Goal: Information Seeking & Learning: Compare options

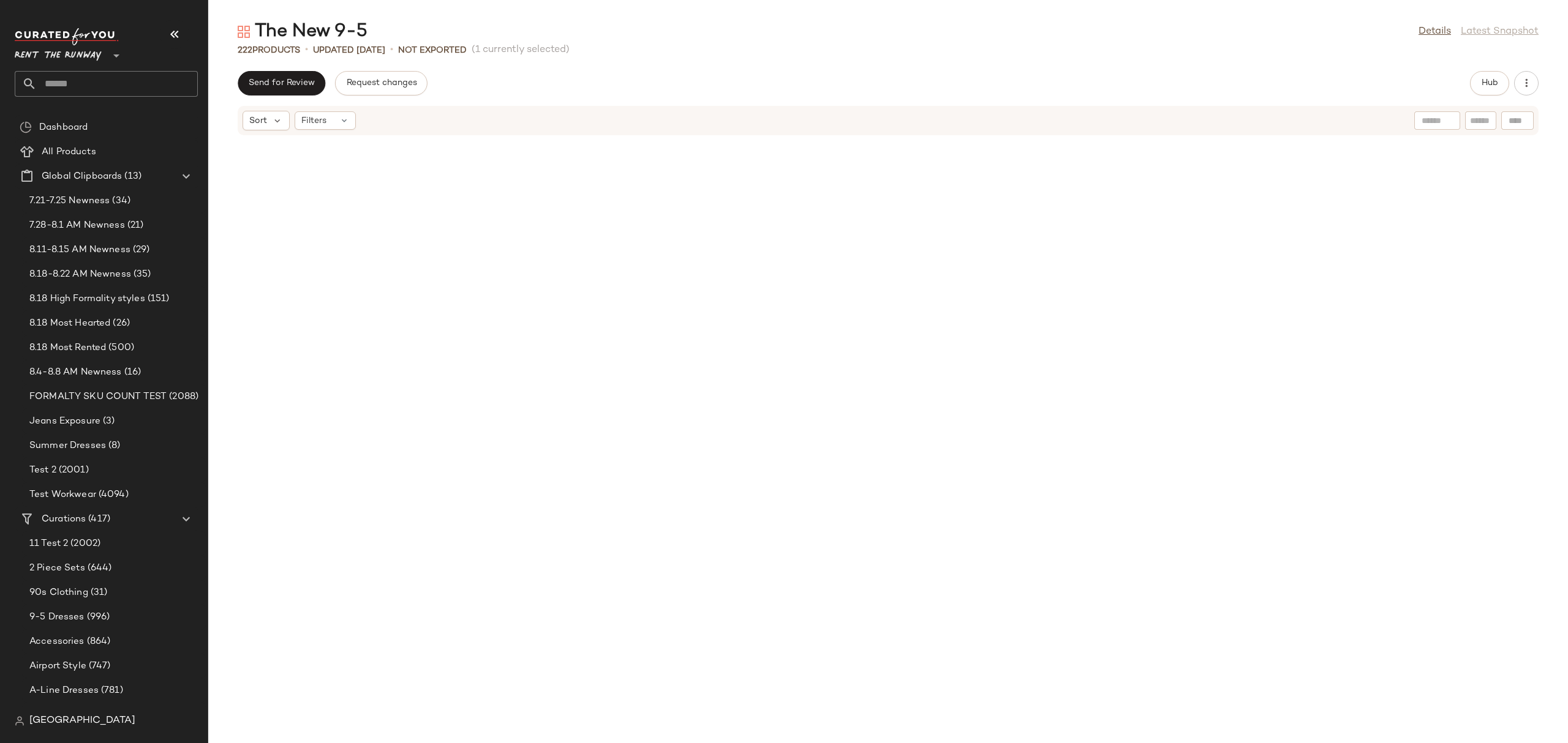
scroll to position [2913, 0]
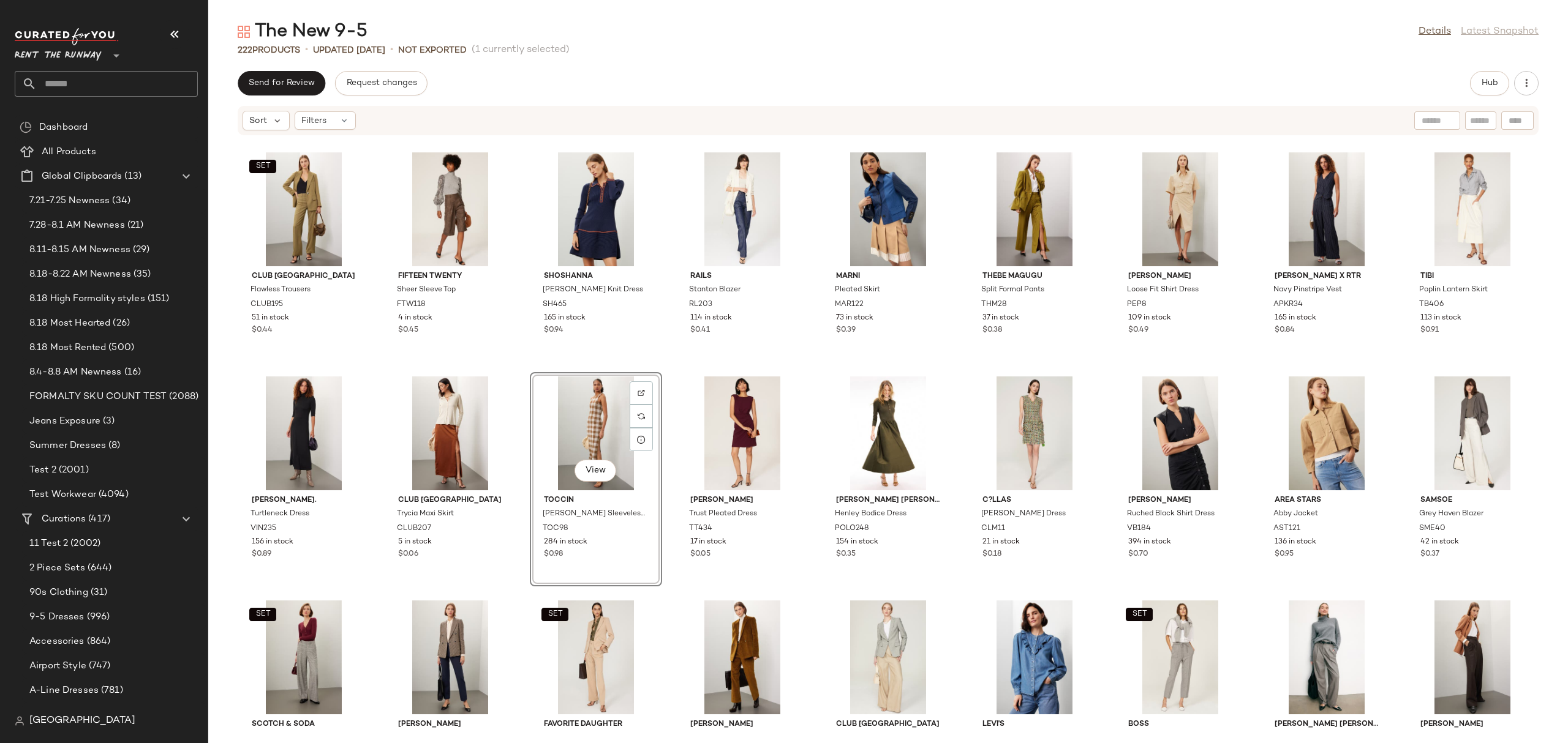
click at [811, 353] on div "SET Club Monaco Flawless Trousers CLUB195 51 in stock $0.44 Fifteen Twenty Shee…" at bounding box center [889, 433] width 1360 height 593
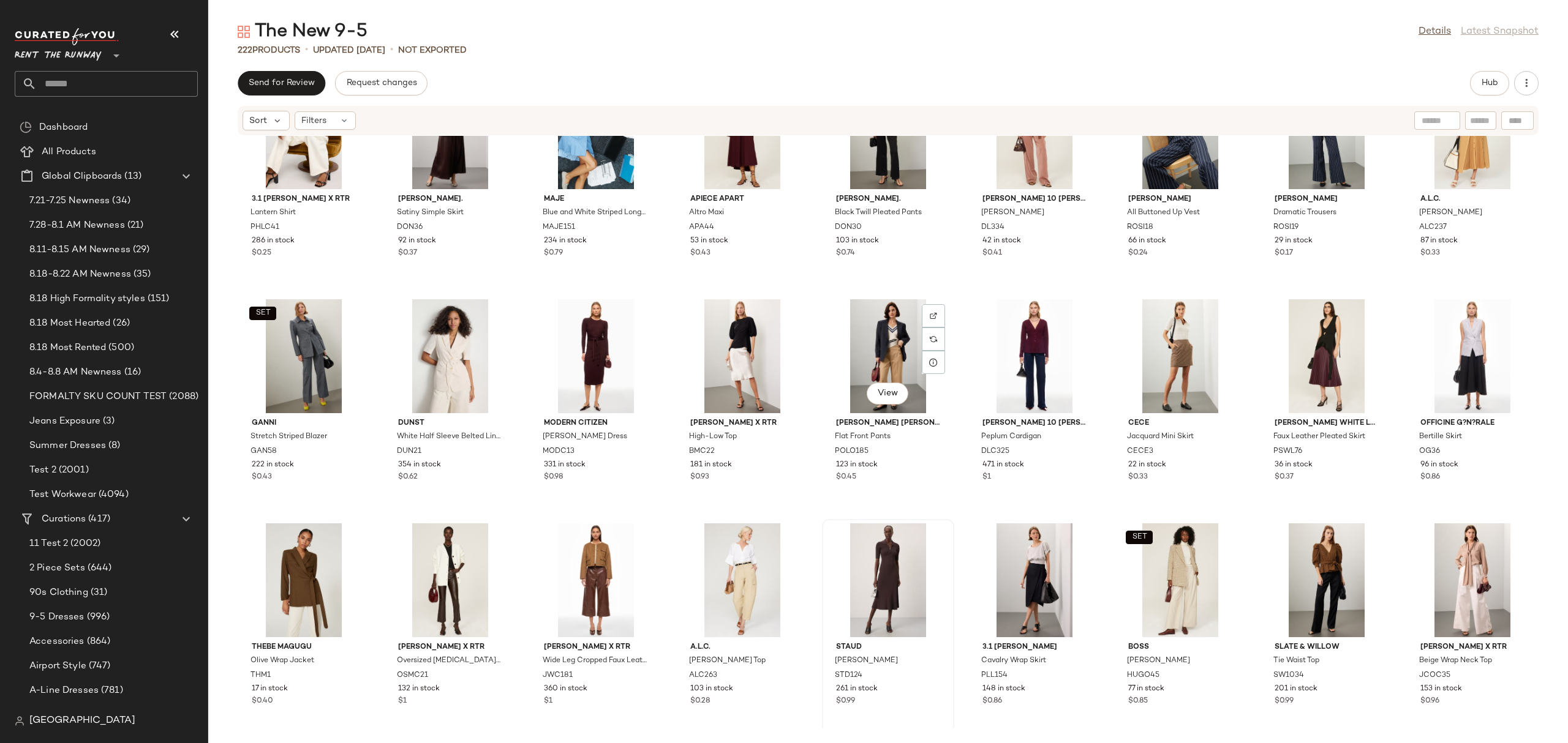
scroll to position [3641, 0]
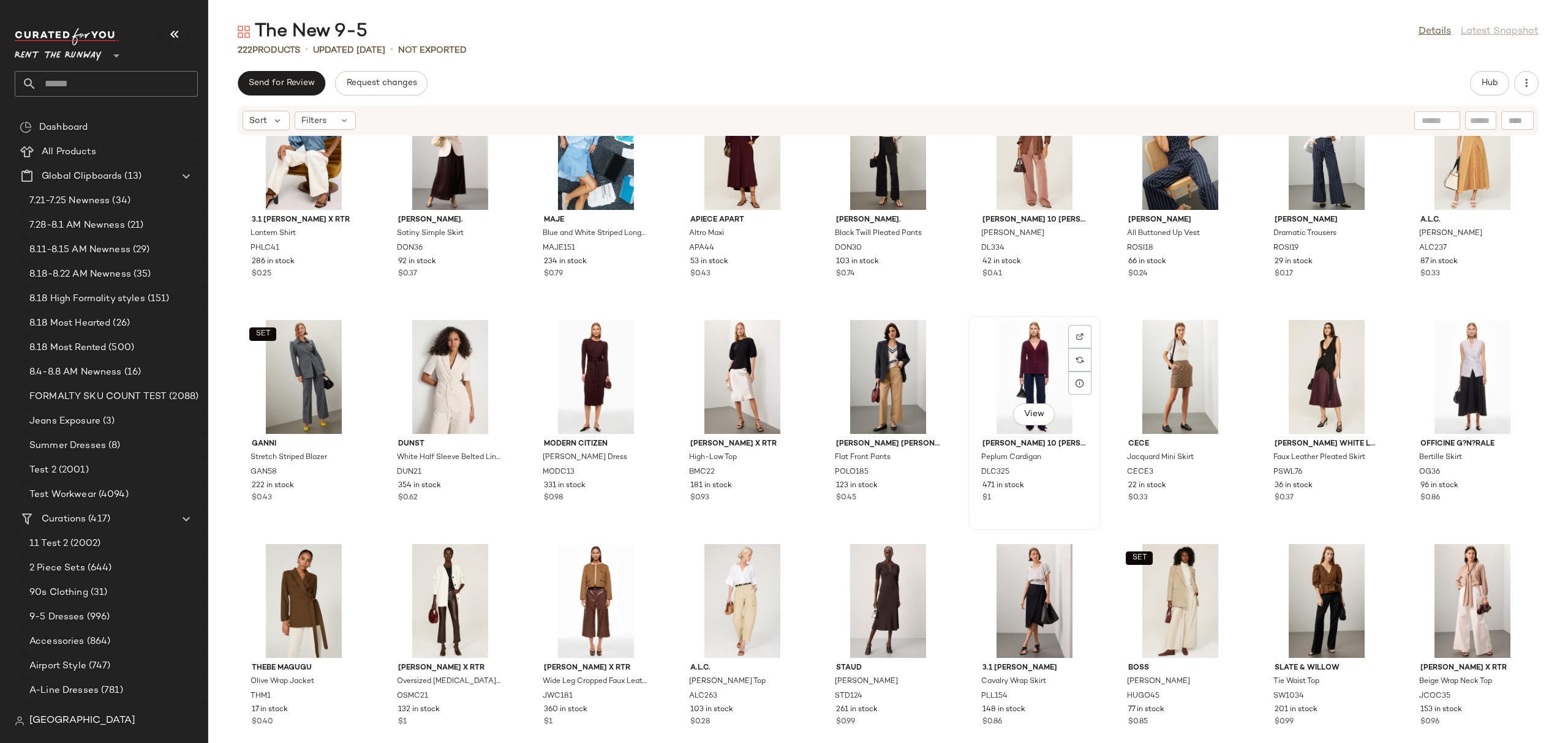
click at [1049, 365] on div "View" at bounding box center [1034, 376] width 124 height 114
click at [1254, 86] on button "Hub" at bounding box center [1490, 83] width 40 height 25
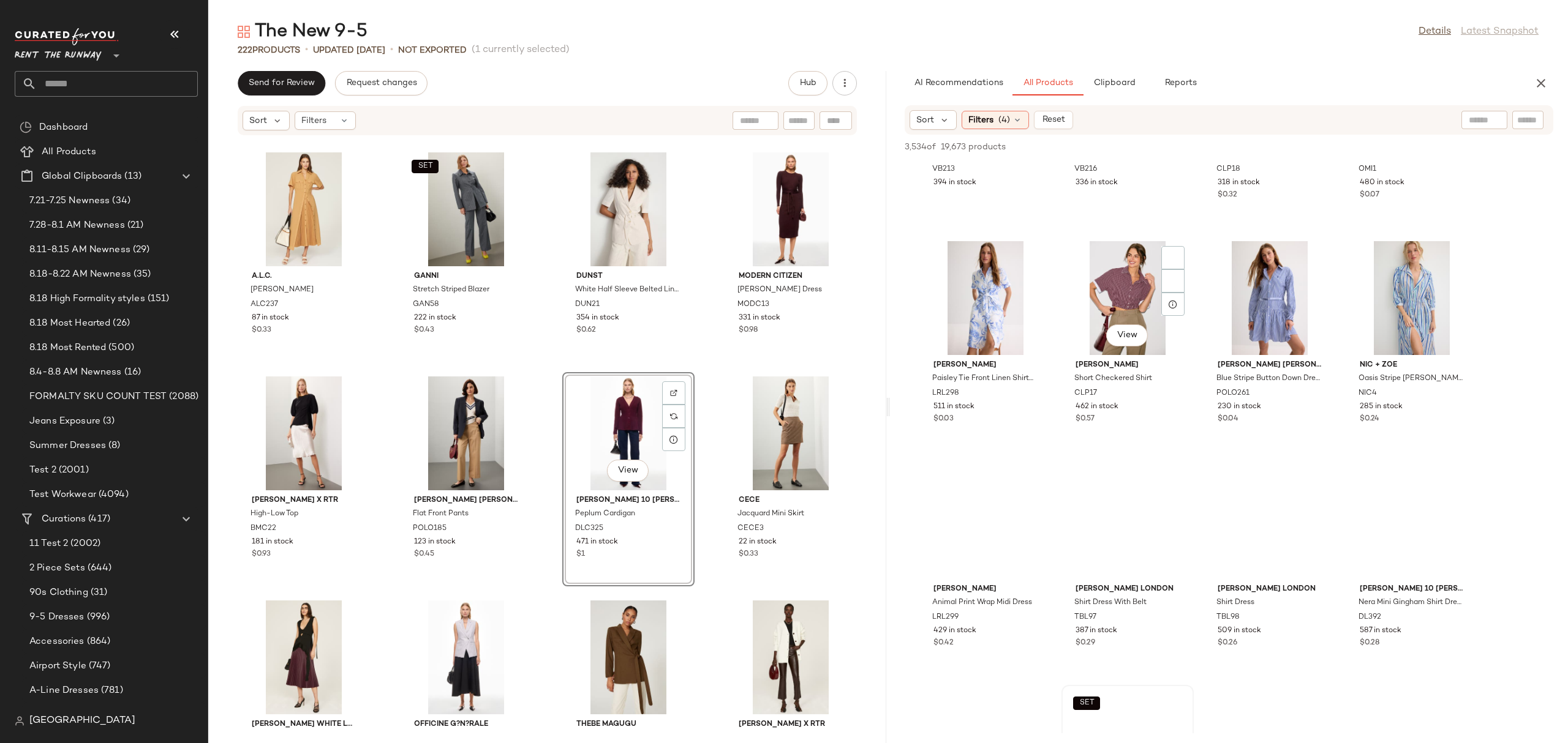
scroll to position [817, 0]
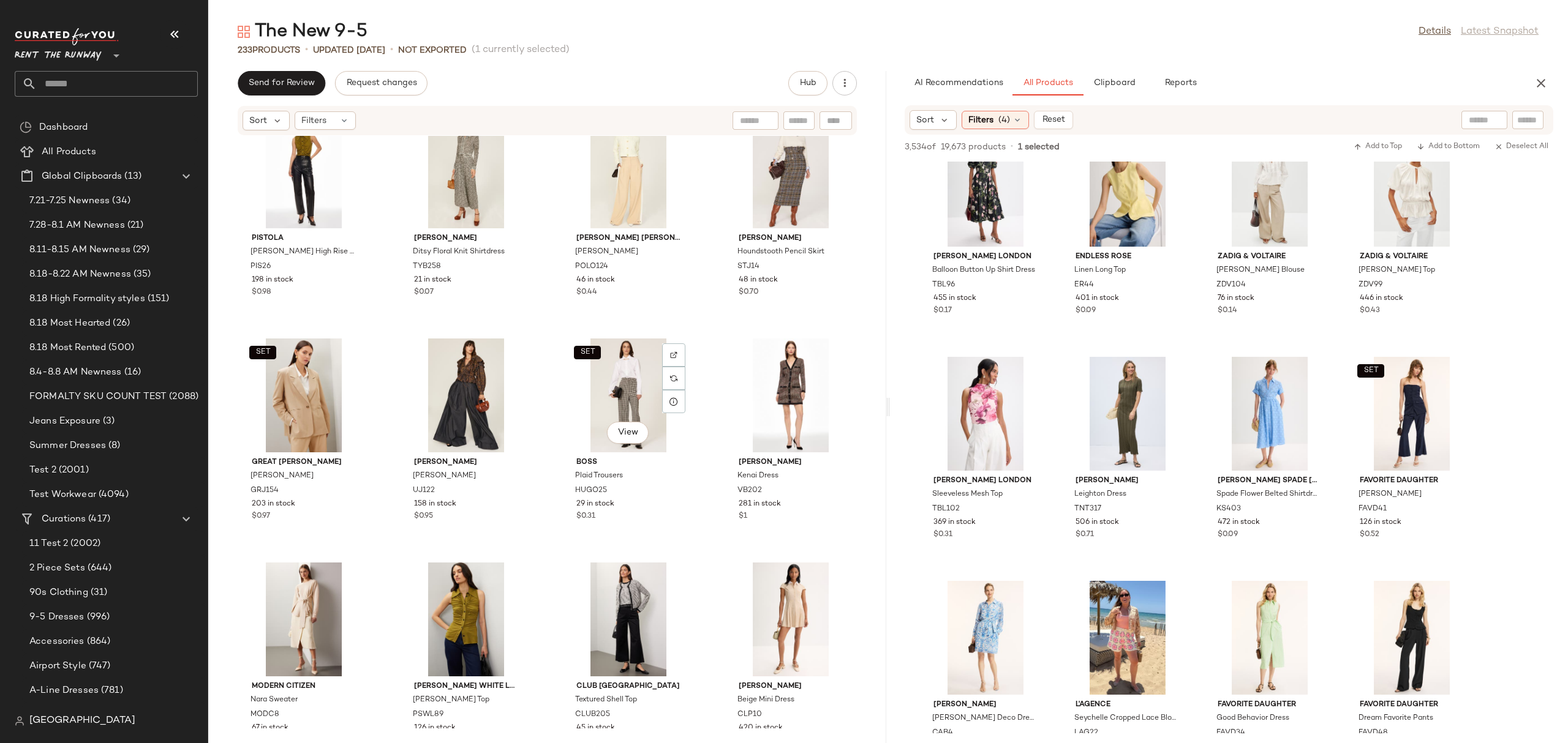
scroll to position [10887, 0]
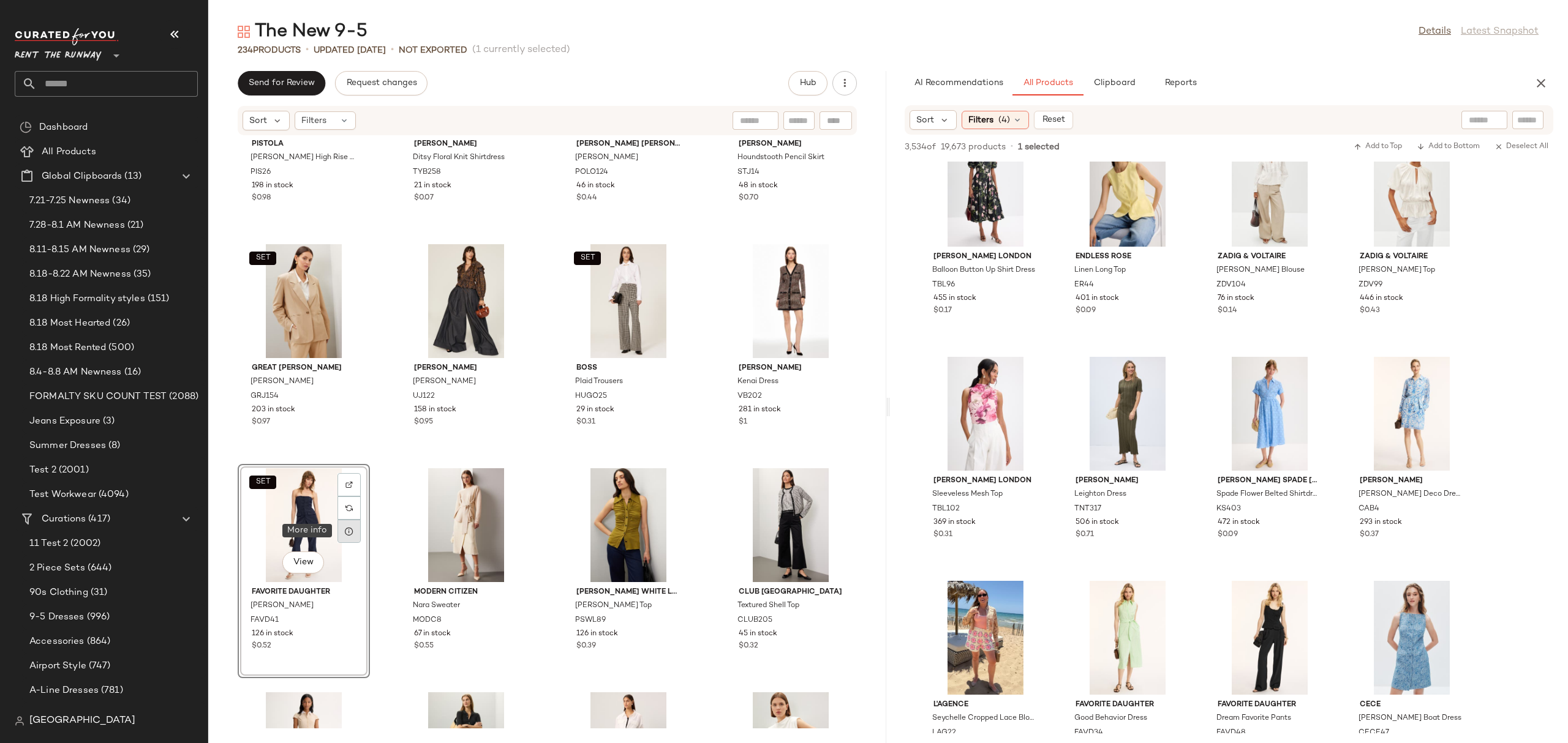
click at [344, 530] on icon at bounding box center [349, 532] width 10 height 10
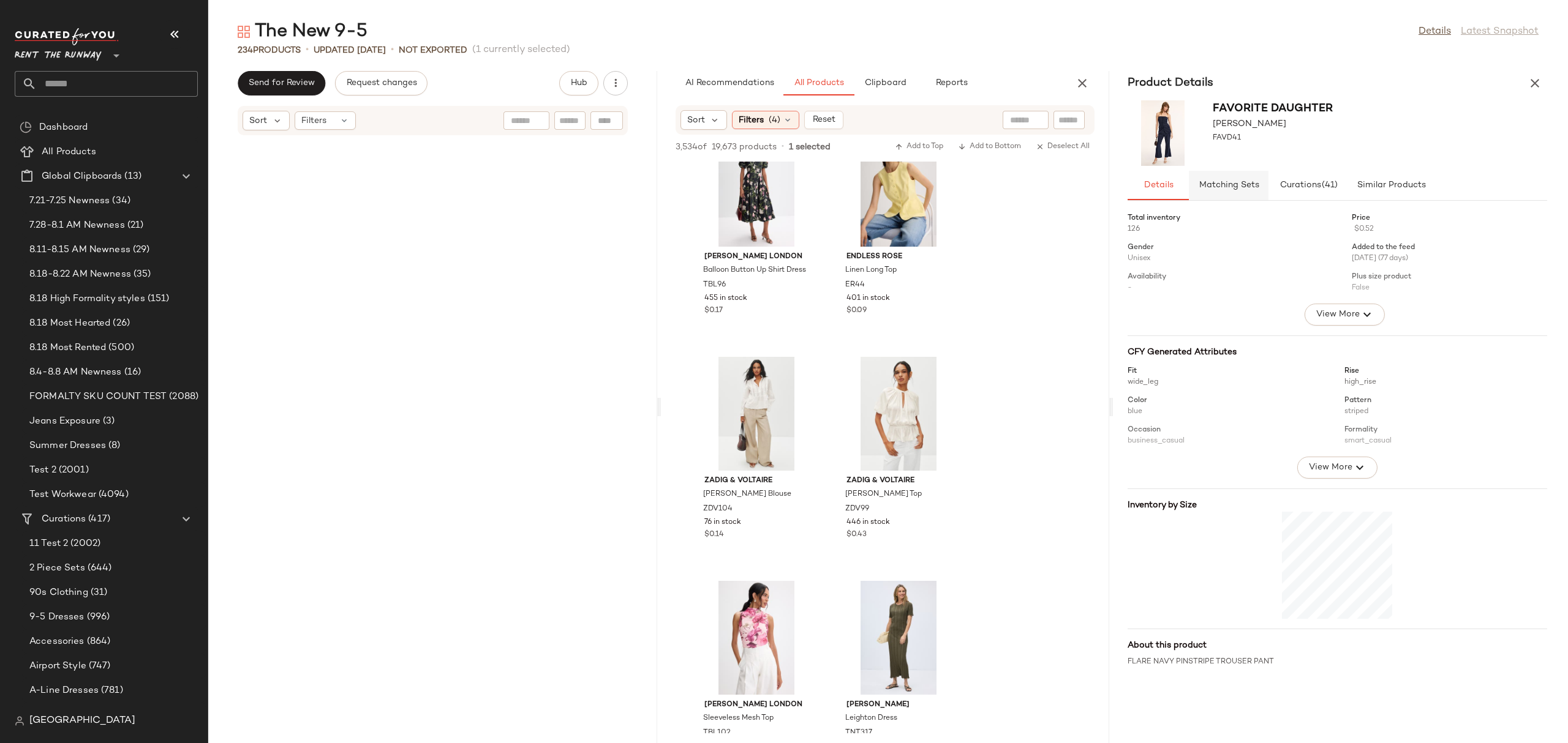
scroll to position [22182, 0]
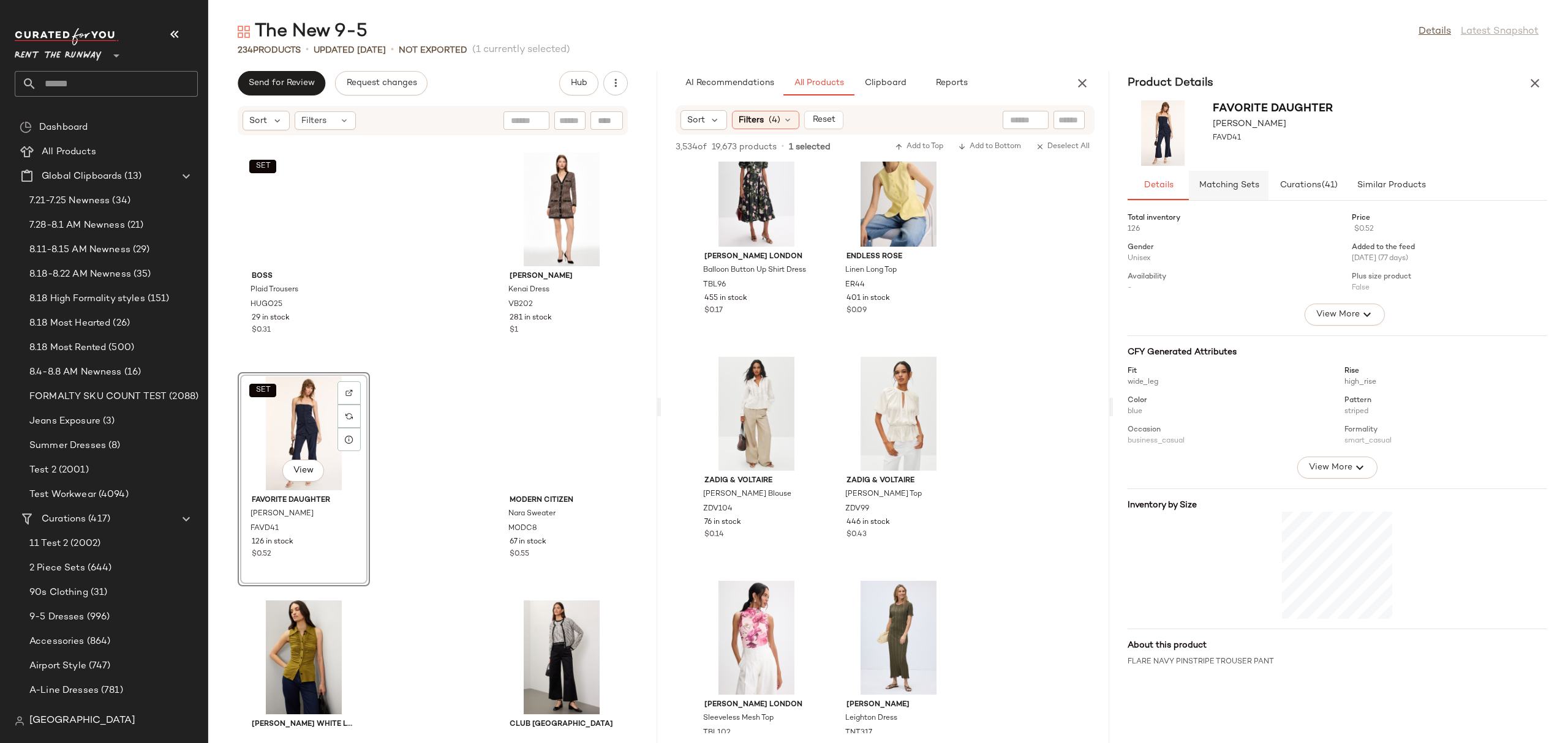
click at [1208, 186] on span "Matching Sets" at bounding box center [1229, 186] width 60 height 10
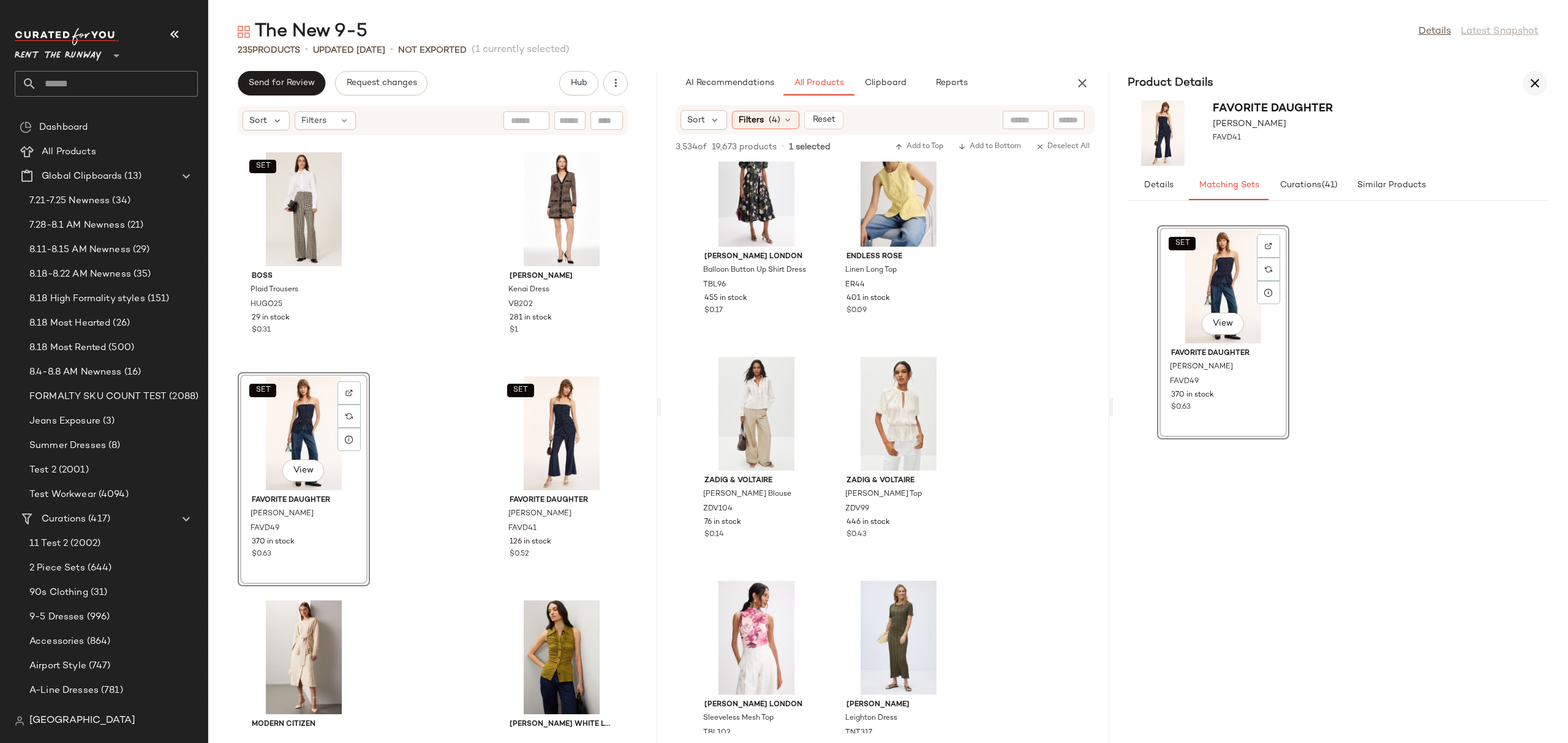
click at [1254, 78] on icon "button" at bounding box center [1534, 83] width 15 height 15
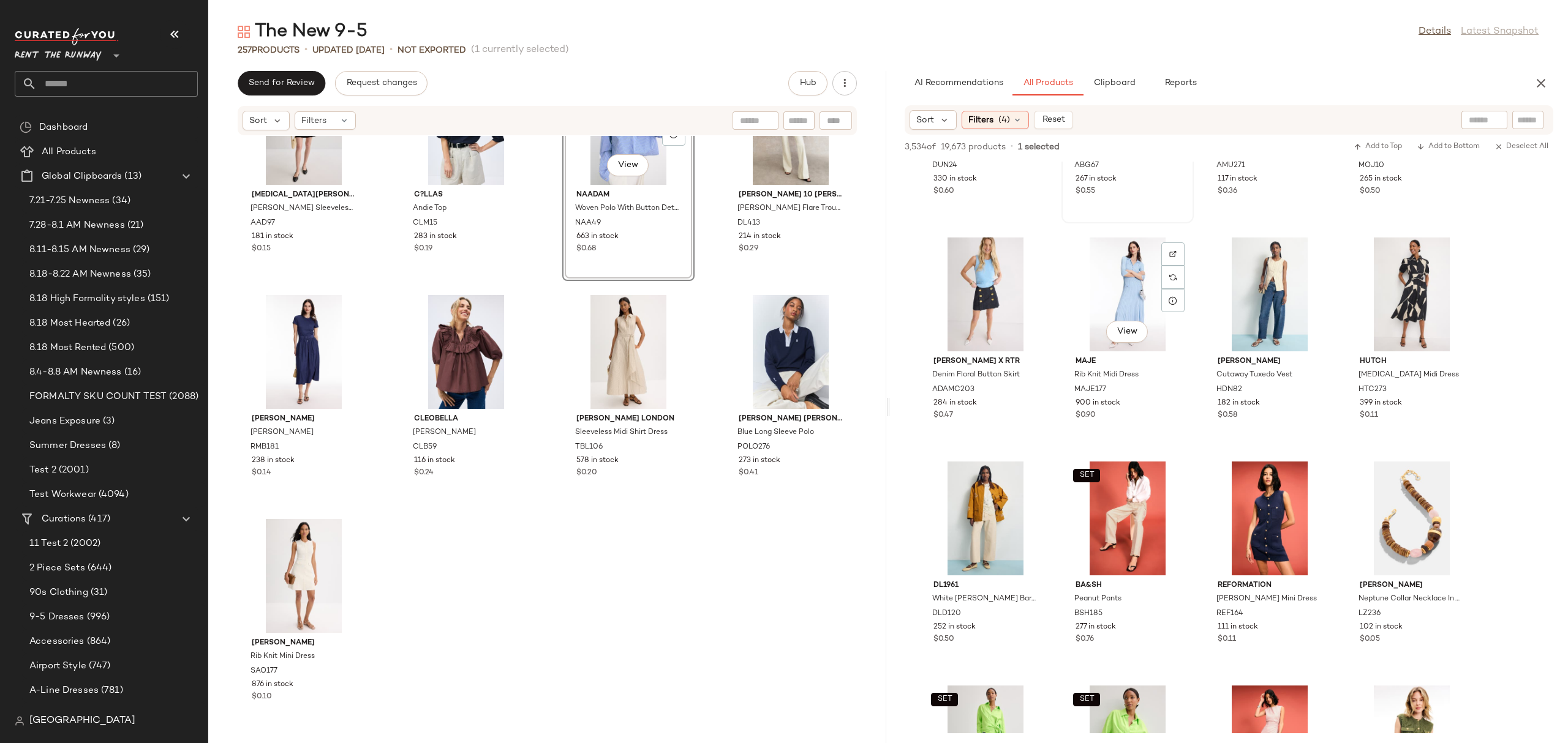
scroll to position [6220, 0]
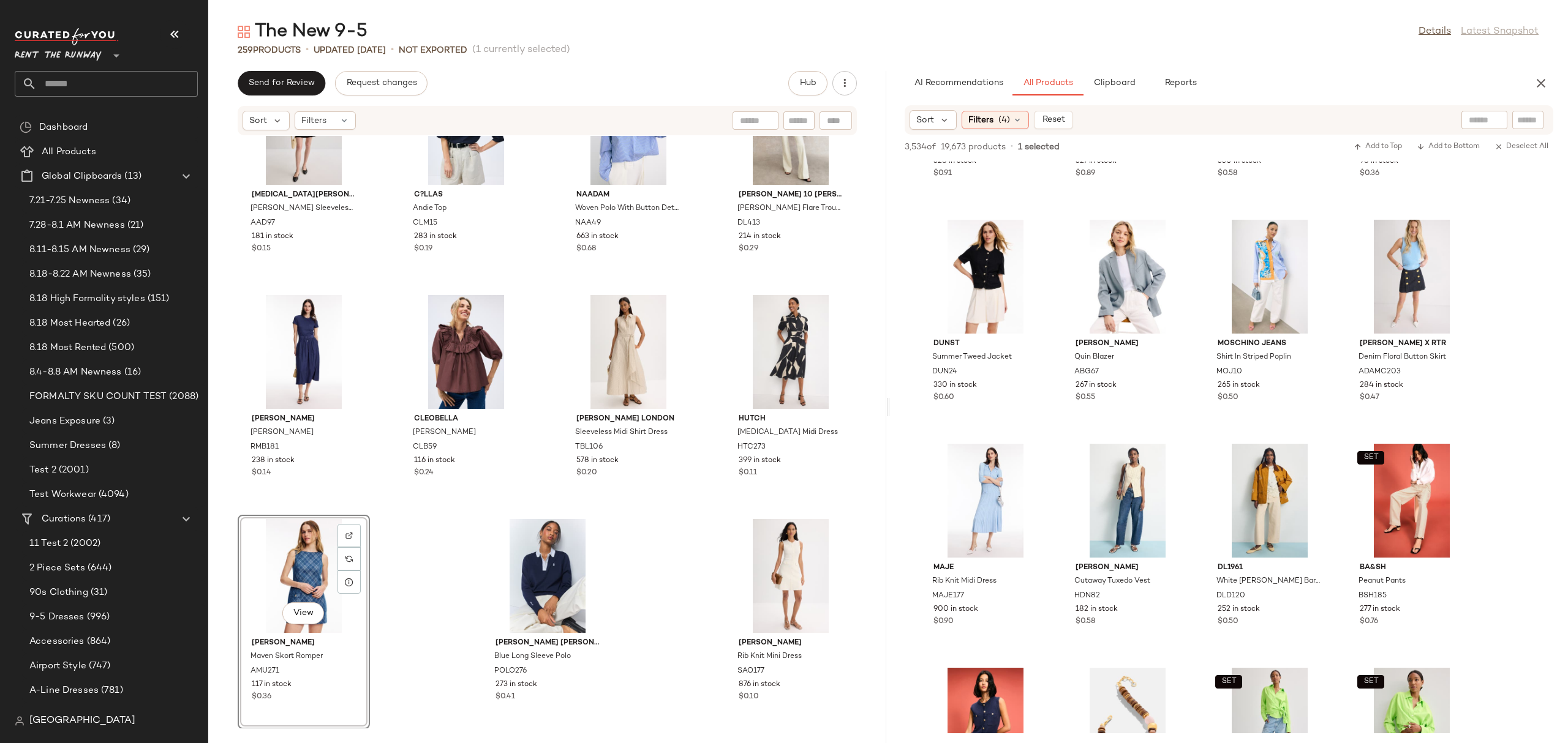
click at [427, 566] on div "[MEDICAL_DATA][PERSON_NAME] [PERSON_NAME] Sleeveless Button Down Dress AAD97 18…" at bounding box center [548, 433] width 678 height 593
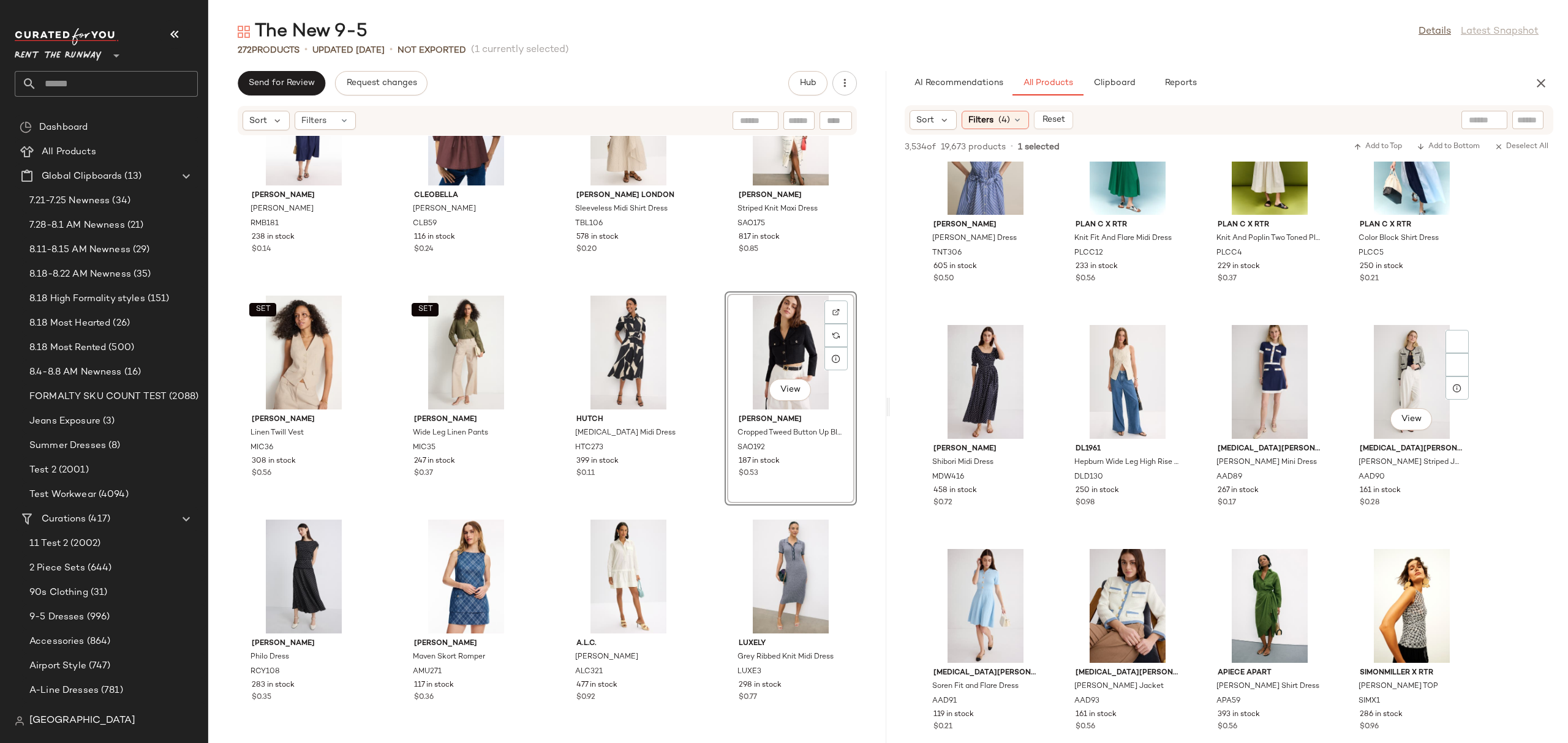
scroll to position [13119, 0]
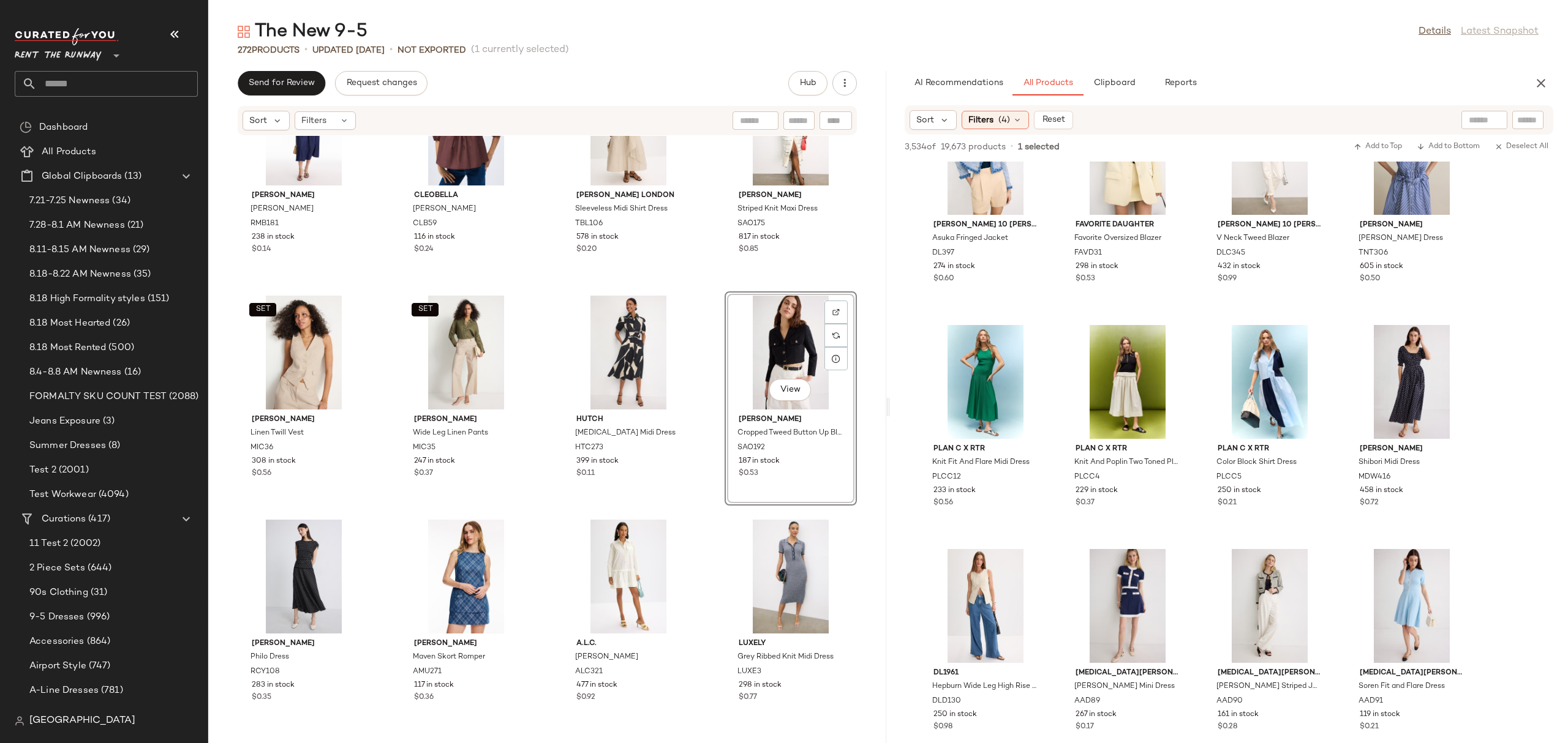
click at [754, 357] on div "View" at bounding box center [790, 352] width 124 height 114
click at [1254, 92] on div "AI Recommendations All Products Clipboard Reports" at bounding box center [1229, 83] width 678 height 25
click at [1254, 86] on icon "button" at bounding box center [1540, 83] width 15 height 15
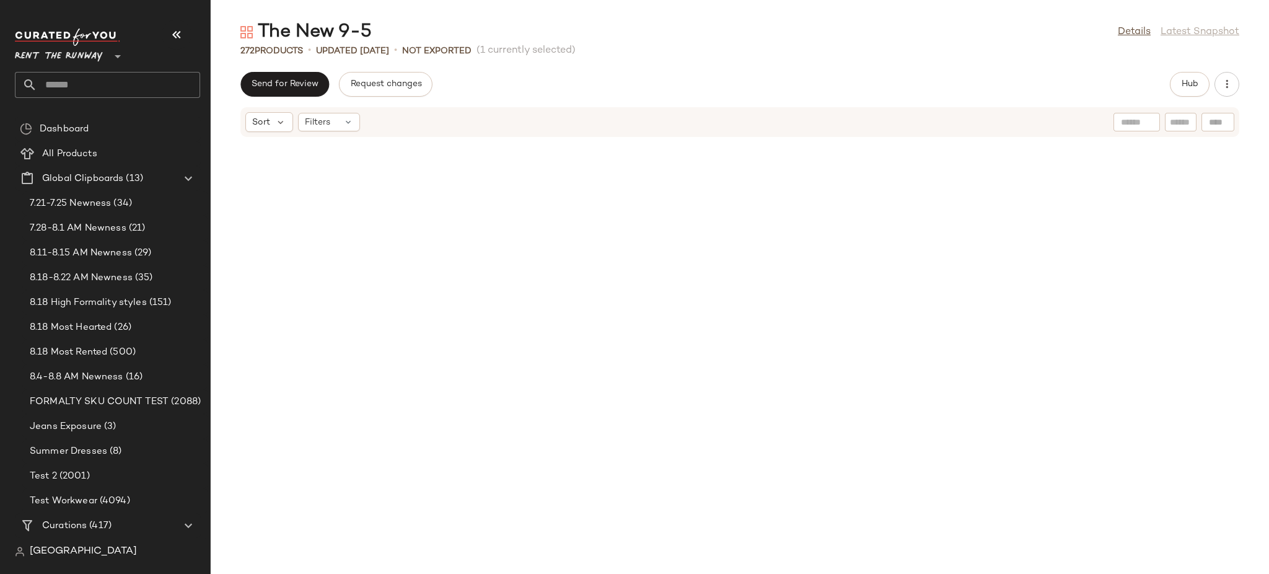
scroll to position [9751, 0]
